Goal: Transaction & Acquisition: Purchase product/service

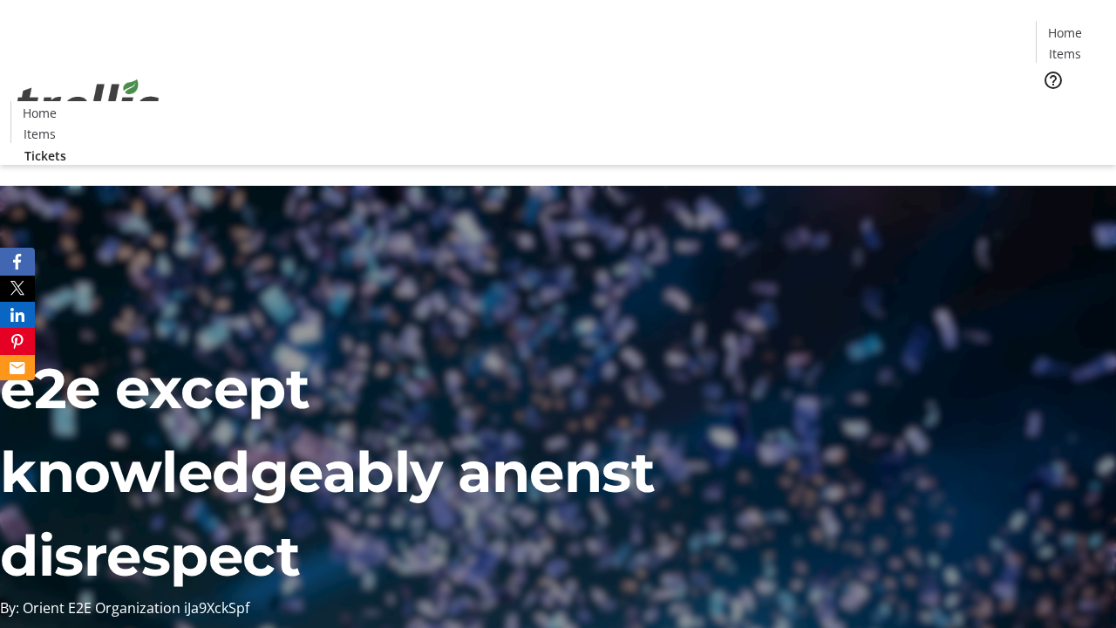
click at [1050, 101] on span "Tickets" at bounding box center [1071, 110] width 42 height 18
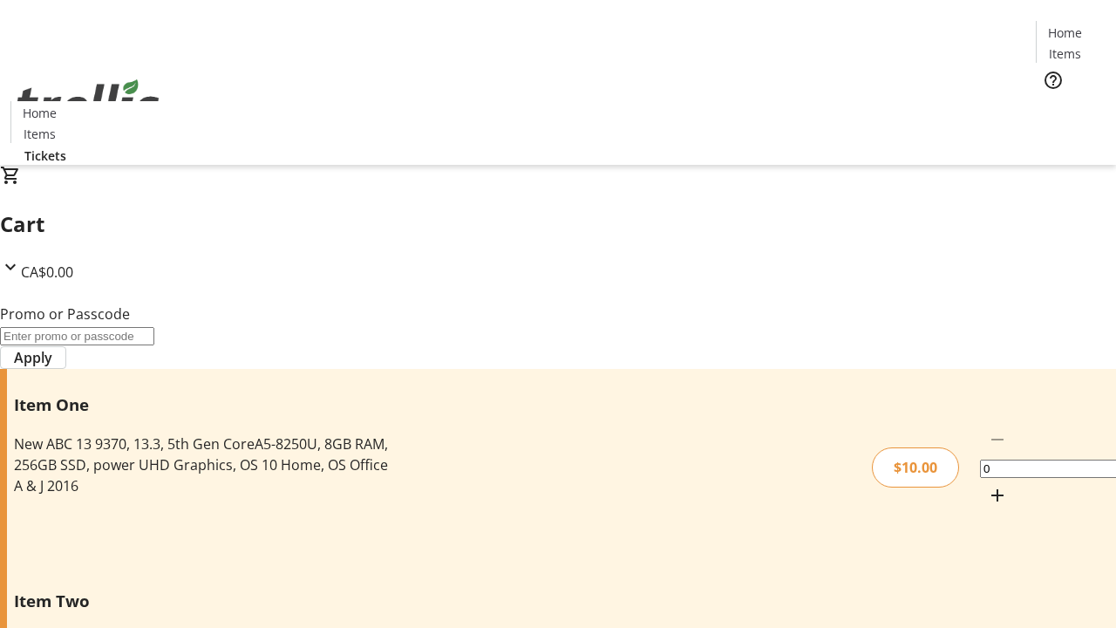
click at [987, 485] on mat-icon "Increment by one" at bounding box center [997, 495] width 21 height 21
type input "1"
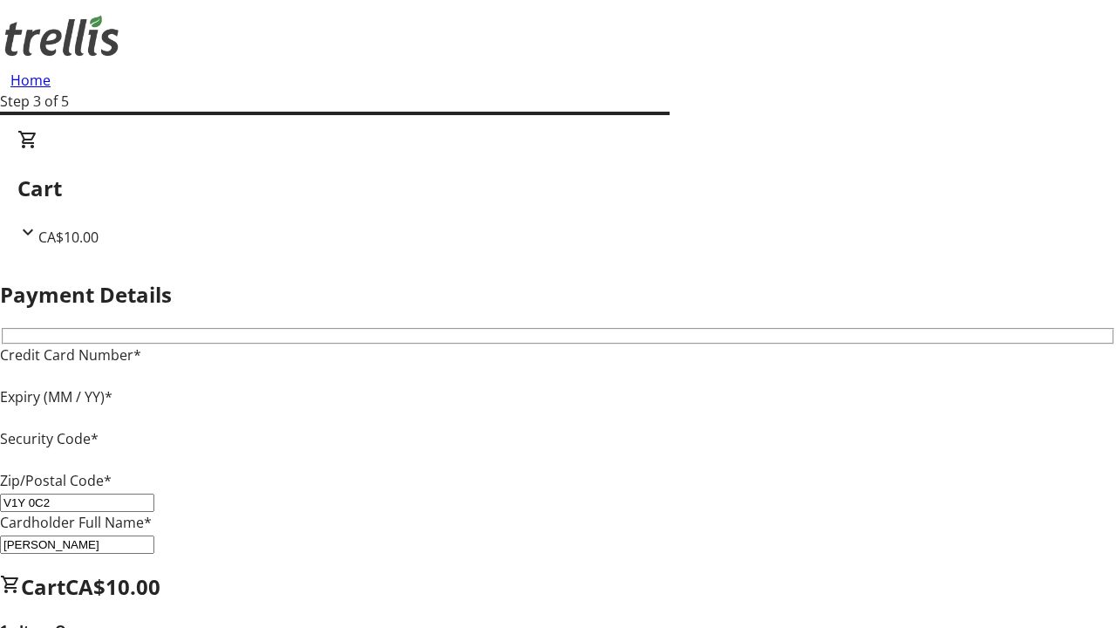
type input "V1Y 0C2"
